Goal: Navigation & Orientation: Understand site structure

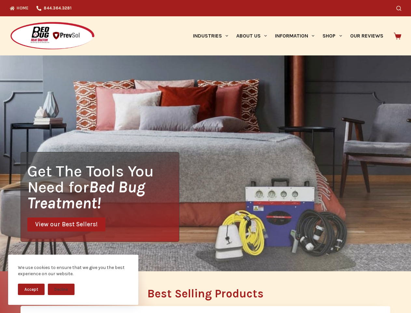
click at [206, 156] on div "Get The Tools You Need for Bed Bug Treatment! View our Best Sellers!" at bounding box center [205, 163] width 411 height 216
click at [31, 289] on button "Accept" at bounding box center [31, 288] width 27 height 11
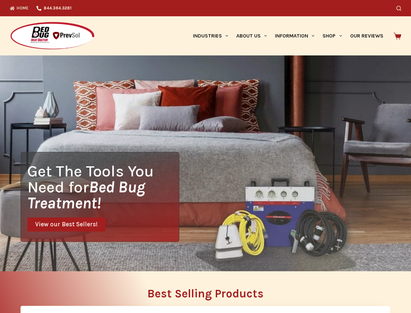
click at [61, 289] on button "Decline" at bounding box center [61, 293] width 27 height 11
click at [402, 8] on icon "Search" at bounding box center [399, 8] width 5 height 5
click at [213, 36] on link "Industries" at bounding box center [210, 35] width 43 height 39
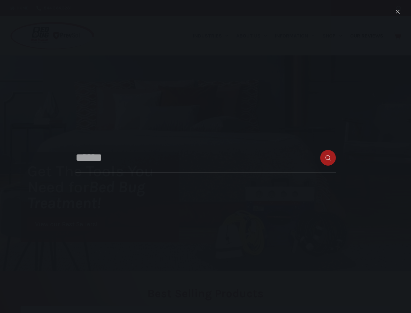
click at [254, 36] on link "About Us" at bounding box center [251, 35] width 39 height 39
click at [298, 36] on link "Information" at bounding box center [295, 35] width 48 height 39
click at [335, 36] on link "Shop" at bounding box center [332, 35] width 27 height 39
